Goal: Register for event/course

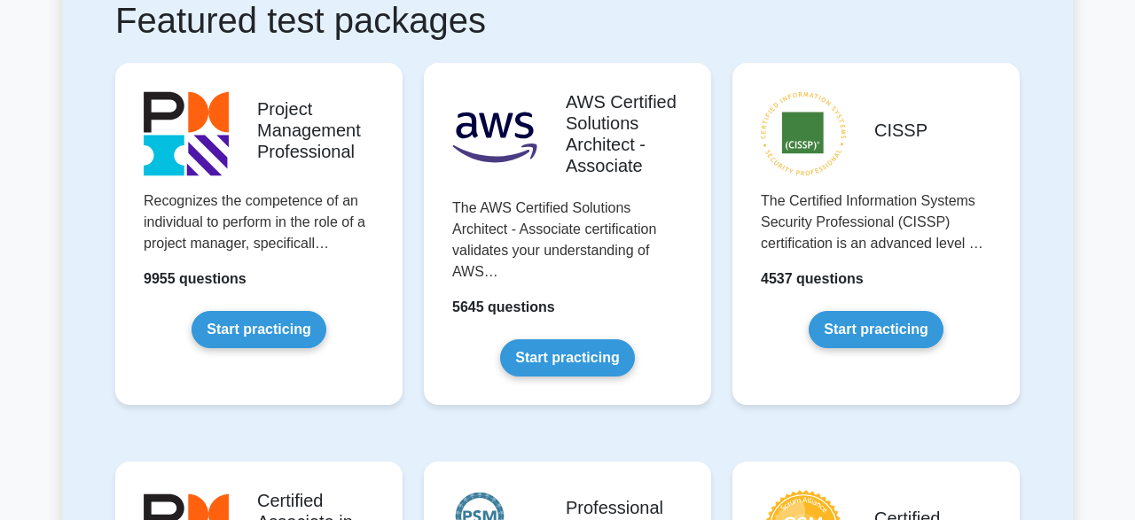
scroll to position [357, 0]
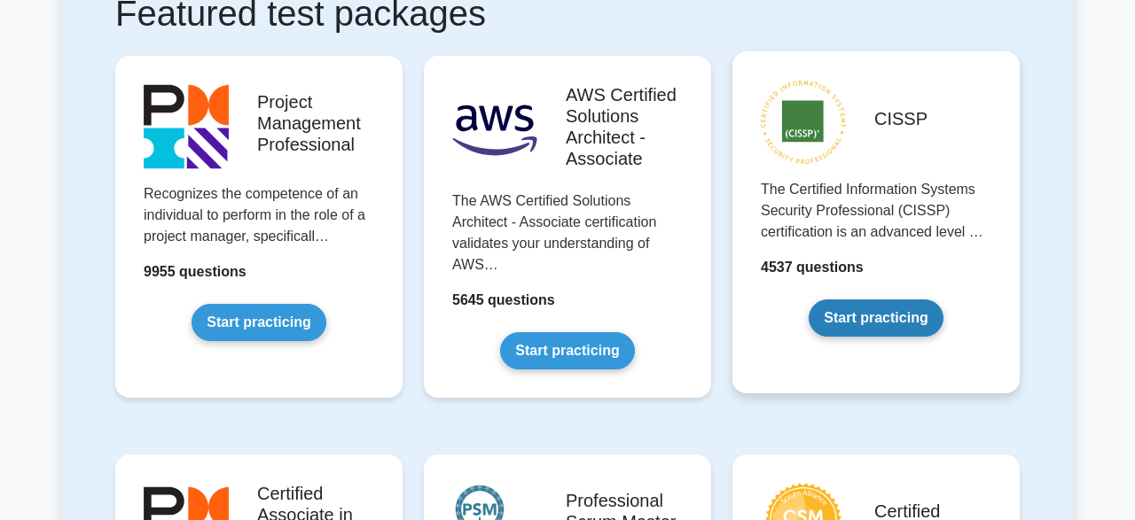
click at [861, 325] on link "Start practicing" at bounding box center [876, 318] width 134 height 37
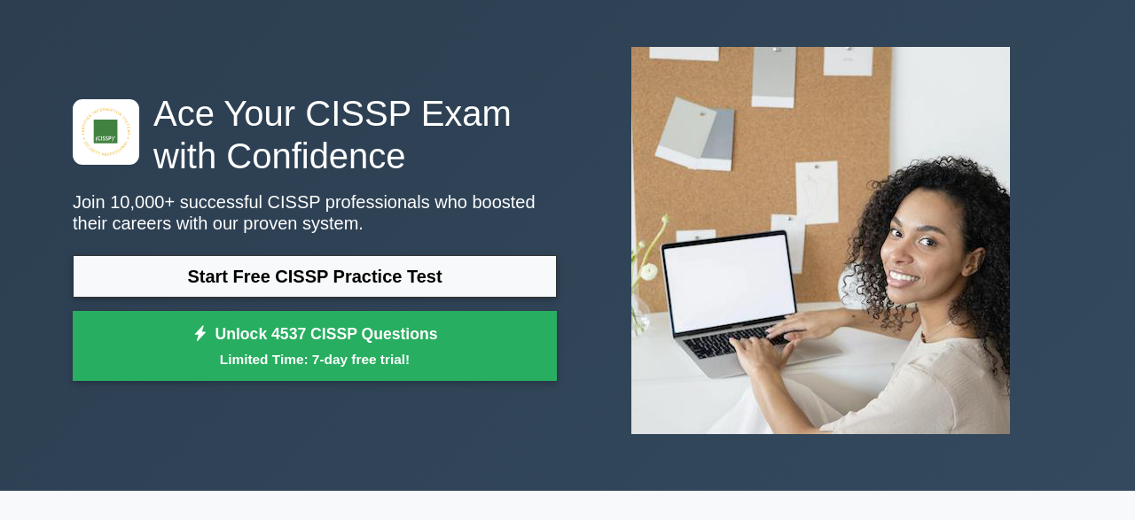
scroll to position [53, 0]
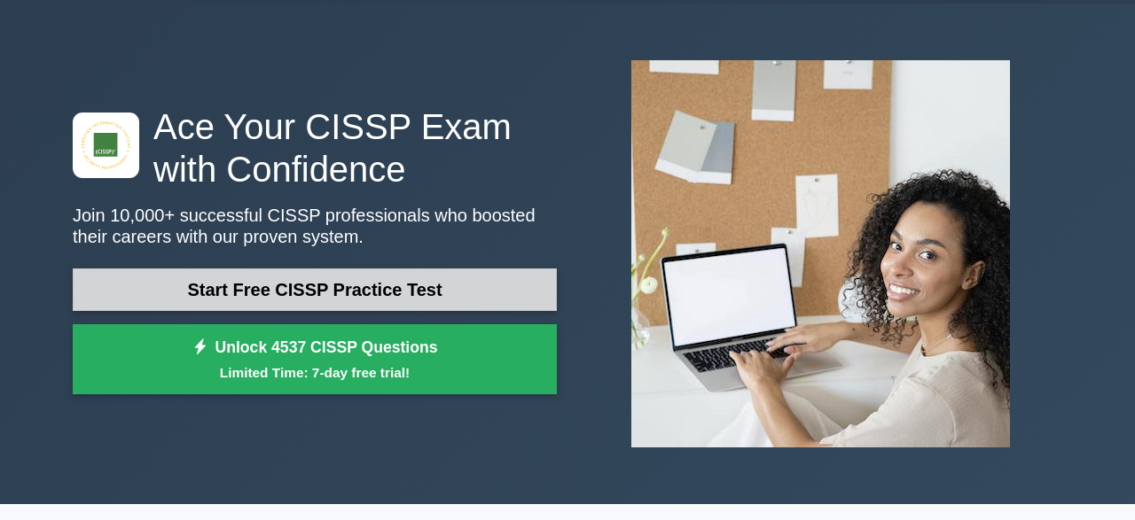
click at [400, 280] on link "Start Free CISSP Practice Test" at bounding box center [315, 290] width 484 height 43
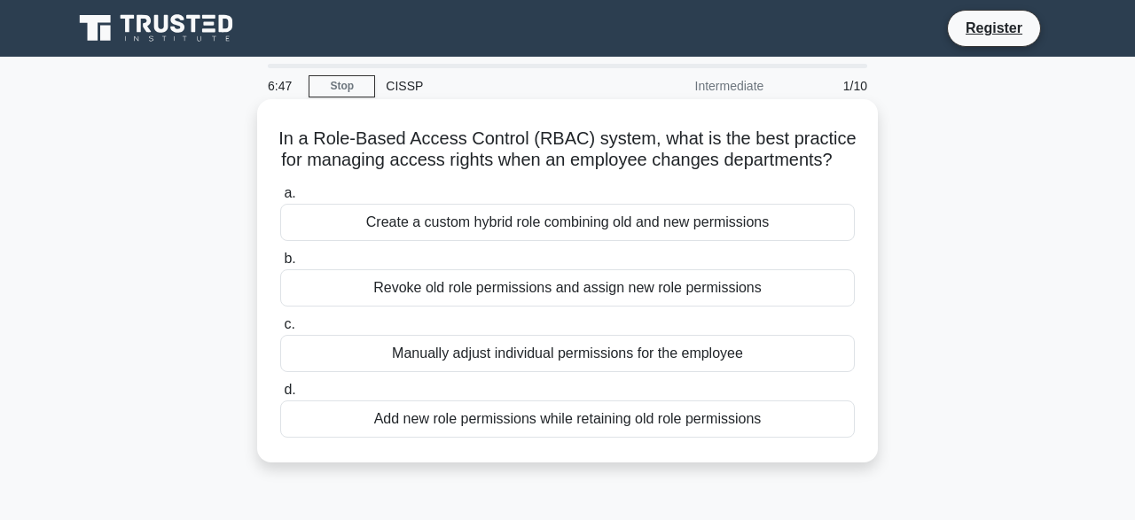
click at [531, 289] on div "Revoke old role permissions and assign new role permissions" at bounding box center [567, 288] width 575 height 37
click at [280, 265] on input "b. Revoke old role permissions and assign new role permissions" at bounding box center [280, 260] width 0 height 12
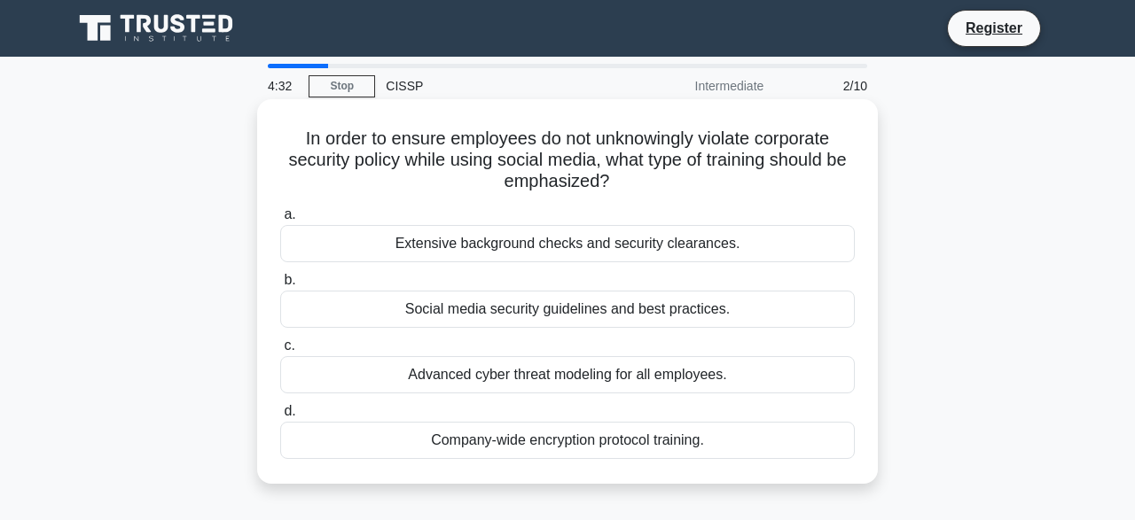
click at [430, 309] on div "Social media security guidelines and best practices." at bounding box center [567, 309] width 575 height 37
click at [280, 286] on input "b. Social media security guidelines and best practices." at bounding box center [280, 281] width 0 height 12
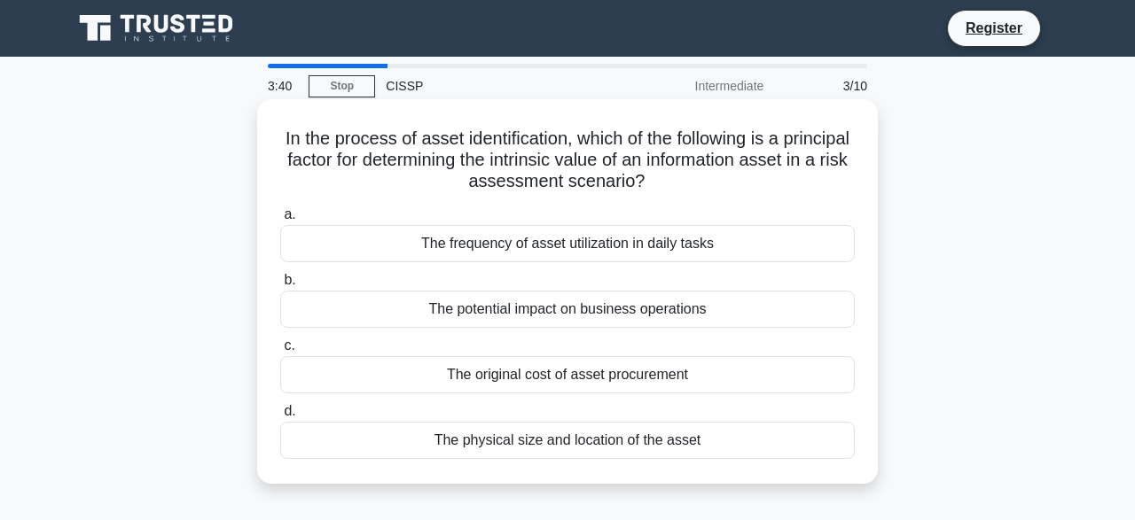
click at [451, 378] on div "The original cost of asset procurement" at bounding box center [567, 374] width 575 height 37
click at [280, 352] on input "c. The original cost of asset procurement" at bounding box center [280, 346] width 0 height 12
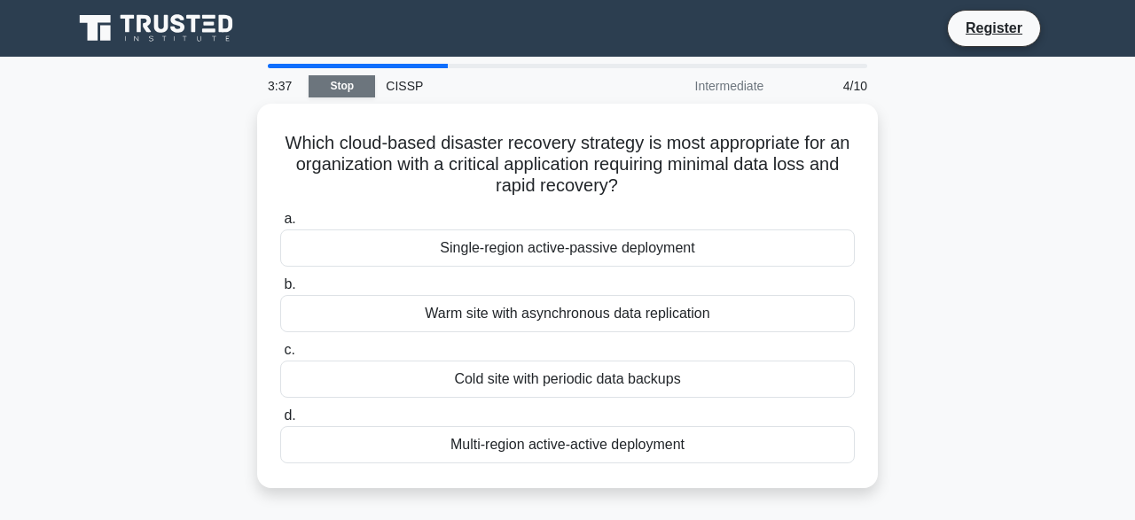
click at [354, 84] on link "Stop" at bounding box center [342, 86] width 67 height 22
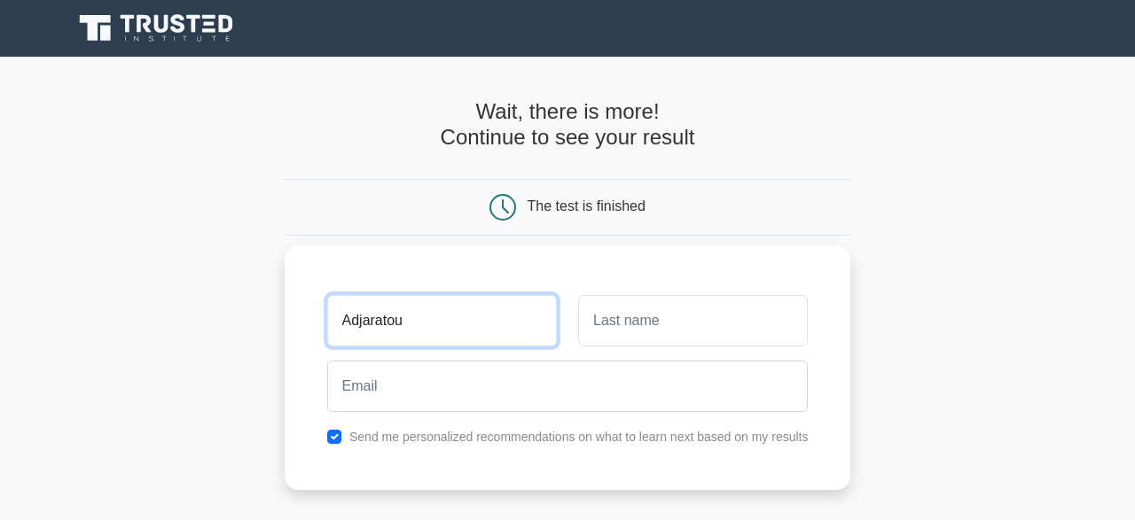
click at [363, 325] on input "Adjaratou" at bounding box center [442, 320] width 230 height 51
type input "Adjaratou"
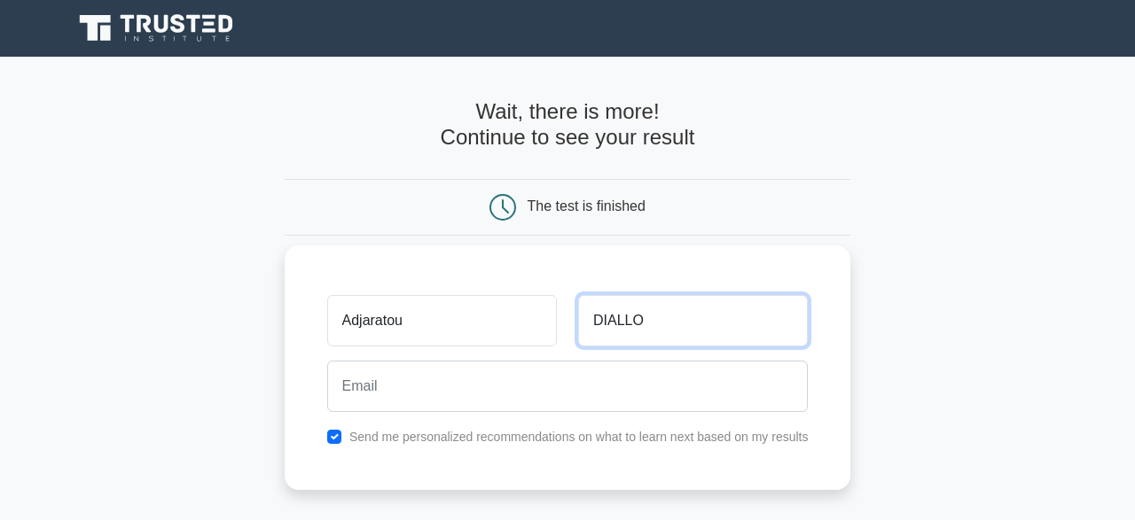
type input "DIALLO"
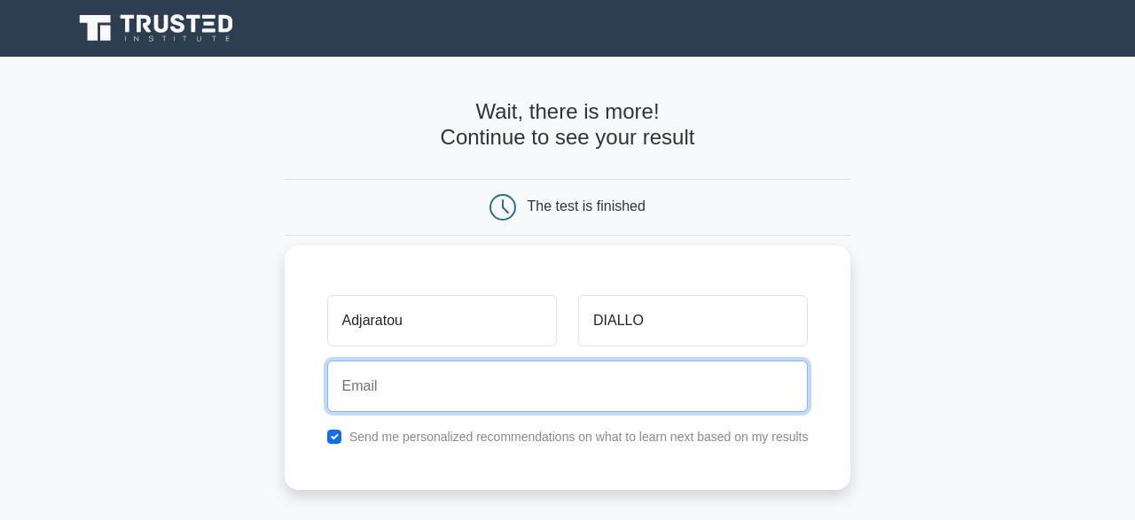
paste input "sijec79654@protonza.com"
click at [359, 380] on input "sijec79654@protonza.com" at bounding box center [567, 386] width 481 height 51
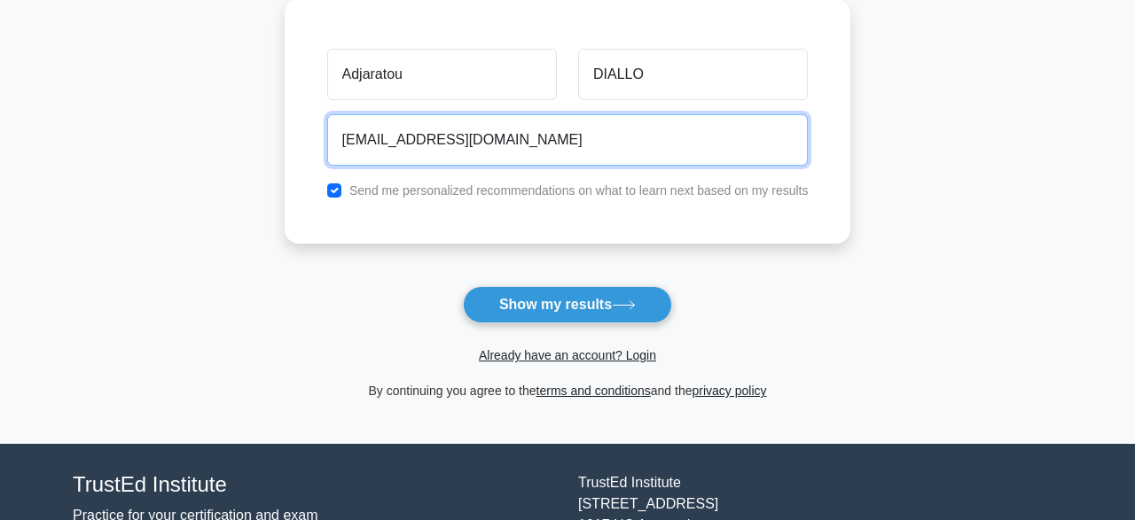
scroll to position [219, 0]
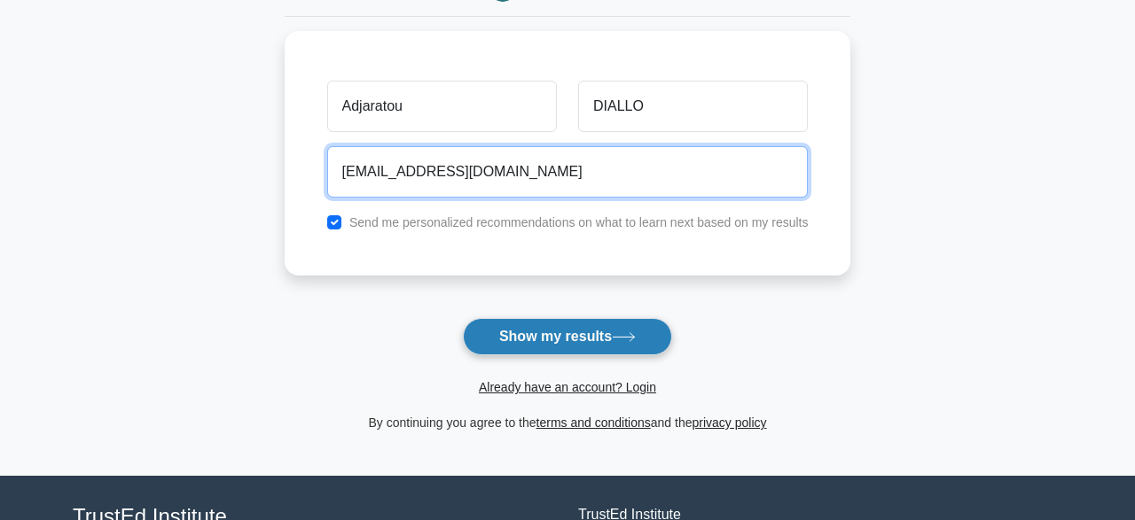
type input "sijec79654@protonza.com"
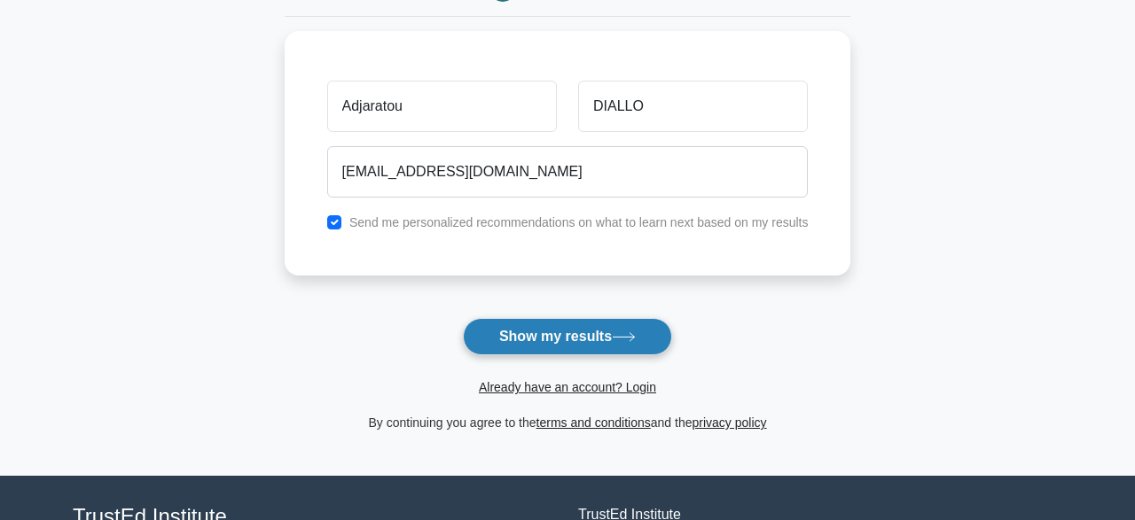
click at [566, 335] on button "Show my results" at bounding box center [567, 336] width 209 height 37
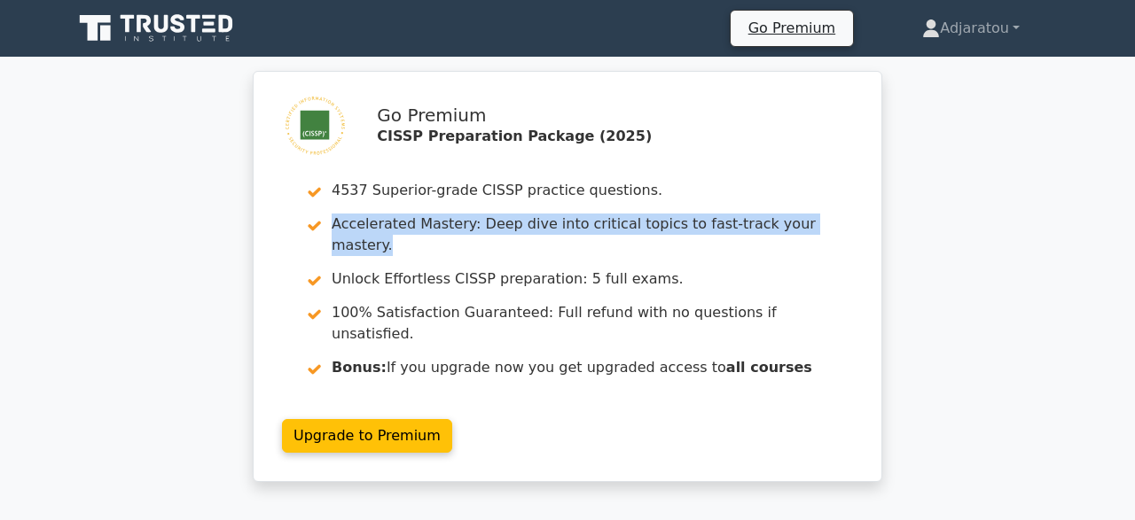
drag, startPoint x: 1117, startPoint y: 188, endPoint x: 1115, endPoint y: 239, distance: 50.6
click at [1115, 239] on div "Go Premium CISSP Preparation Package (2025) 4537 Superior-grade CISSP practice …" at bounding box center [567, 287] width 1135 height 433
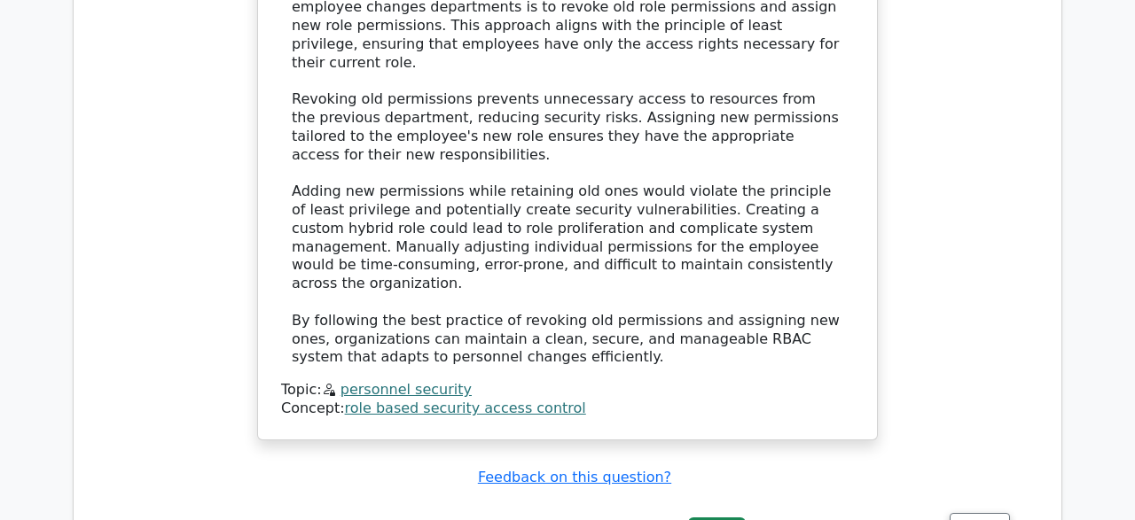
scroll to position [1816, 0]
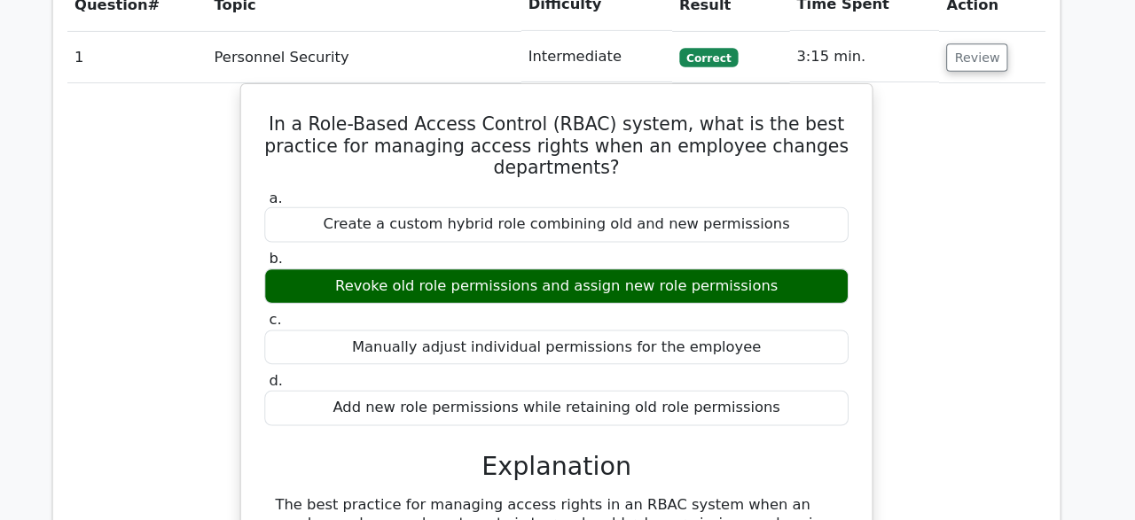
scroll to position [1310, 0]
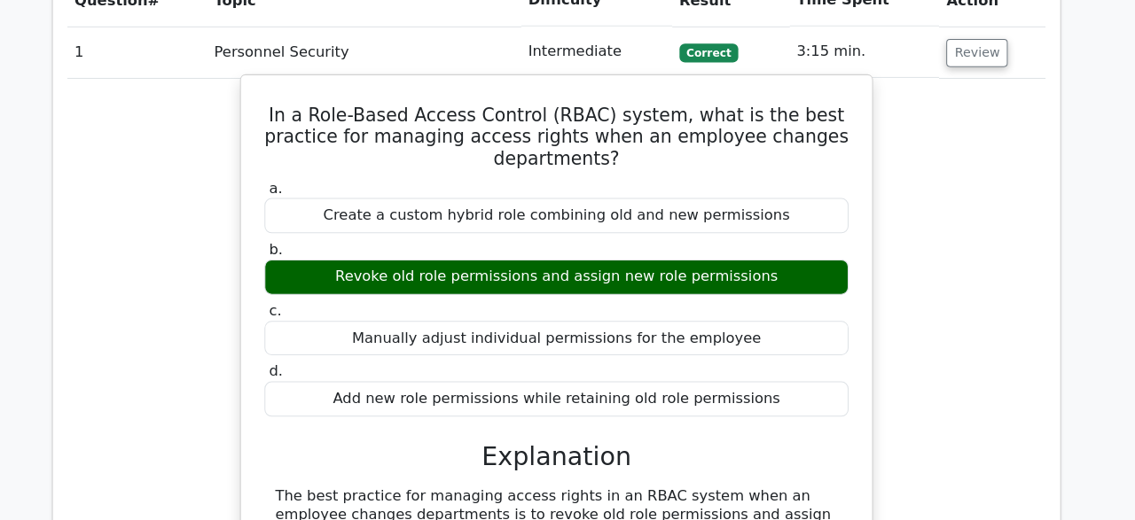
drag, startPoint x: 288, startPoint y: 63, endPoint x: 530, endPoint y: 88, distance: 243.3
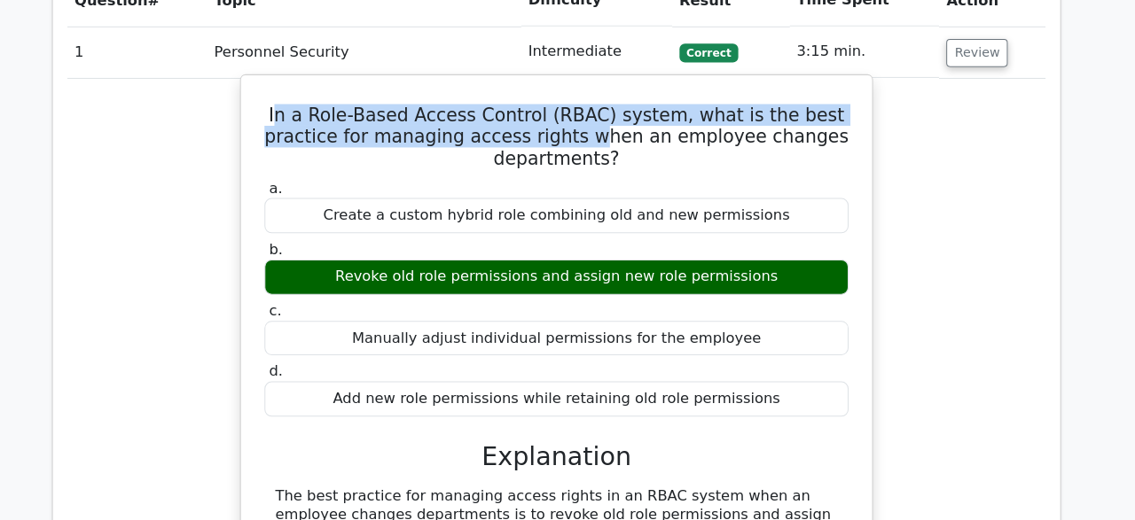
drag, startPoint x: 294, startPoint y: 66, endPoint x: 523, endPoint y: 81, distance: 229.3
click at [523, 106] on h5 "In a Role-Based Access Control (RBAC) system, what is the best practice for man…" at bounding box center [567, 138] width 576 height 64
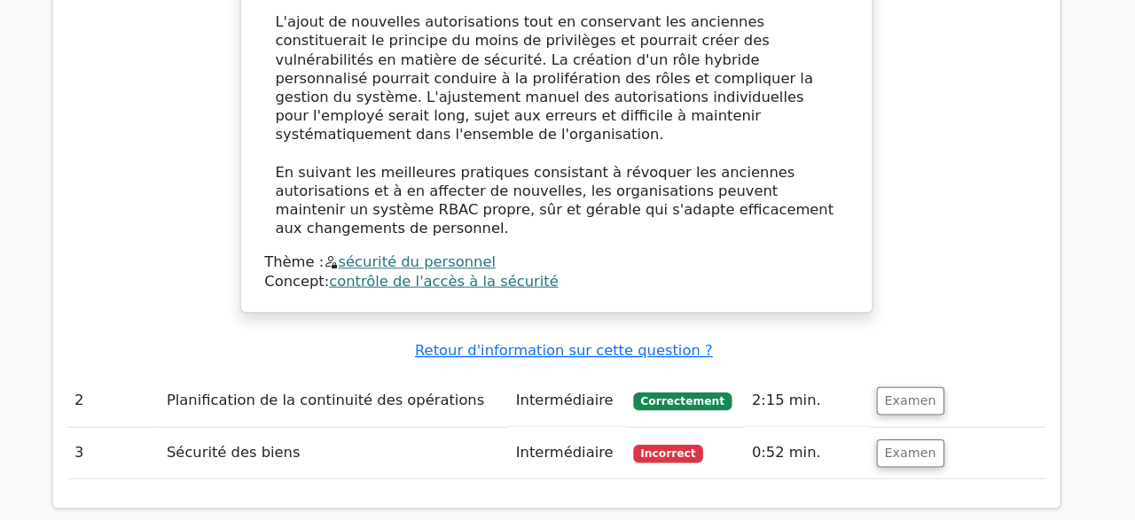
scroll to position [2076, 0]
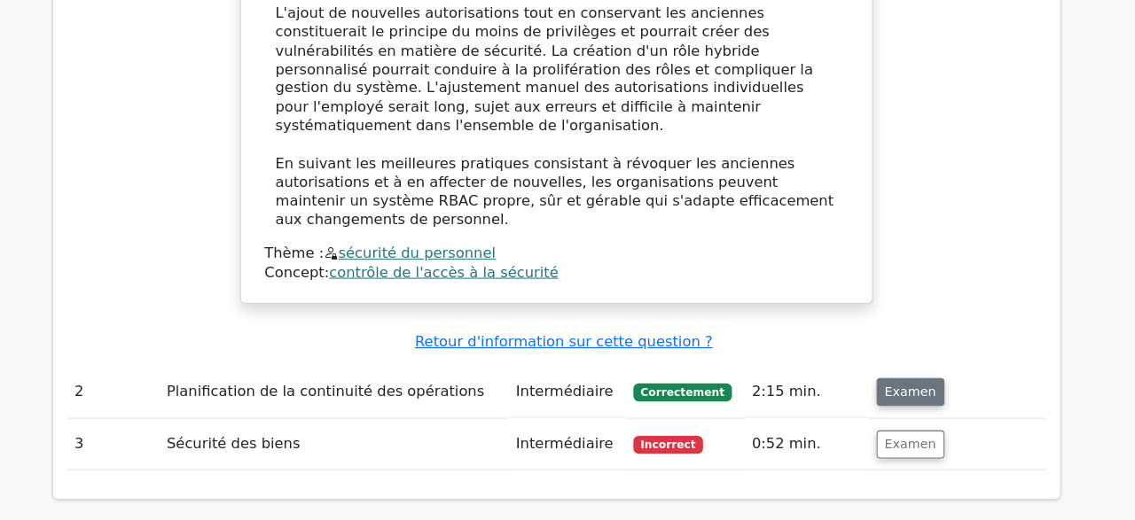
click at [916, 381] on button "Examen" at bounding box center [914, 394] width 67 height 27
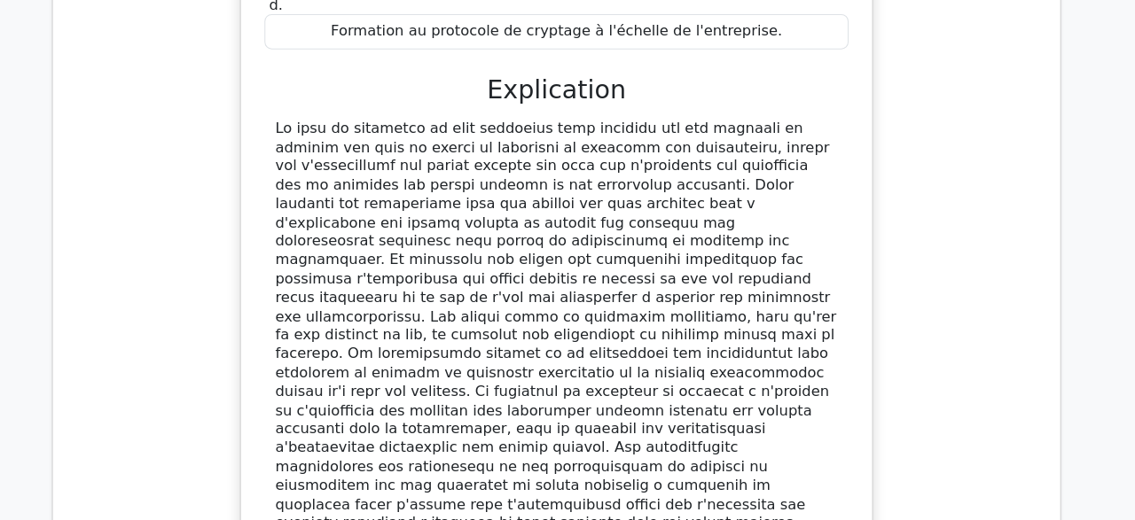
scroll to position [2806, 0]
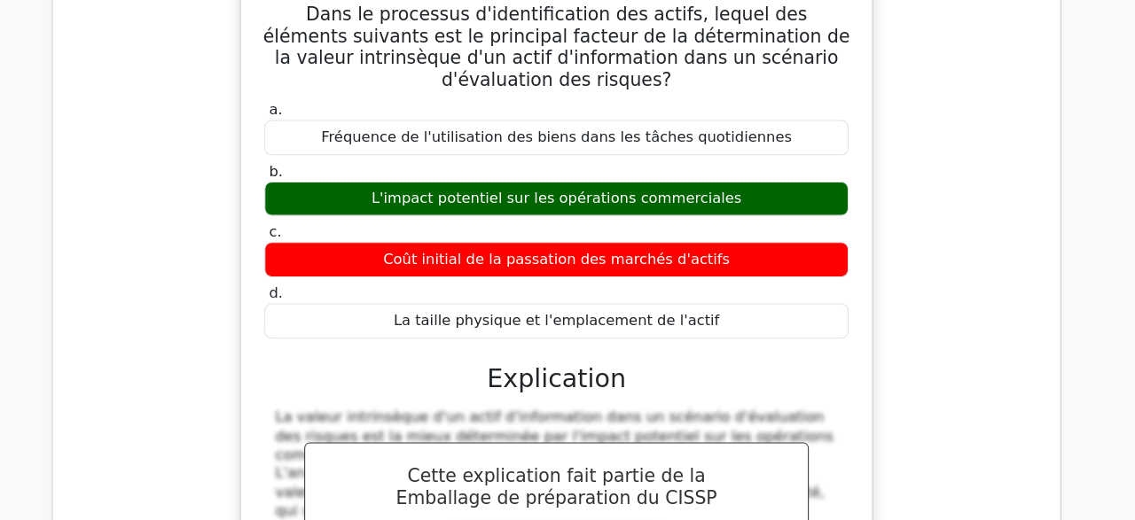
scroll to position [3547, 0]
